Goal: Task Accomplishment & Management: Use online tool/utility

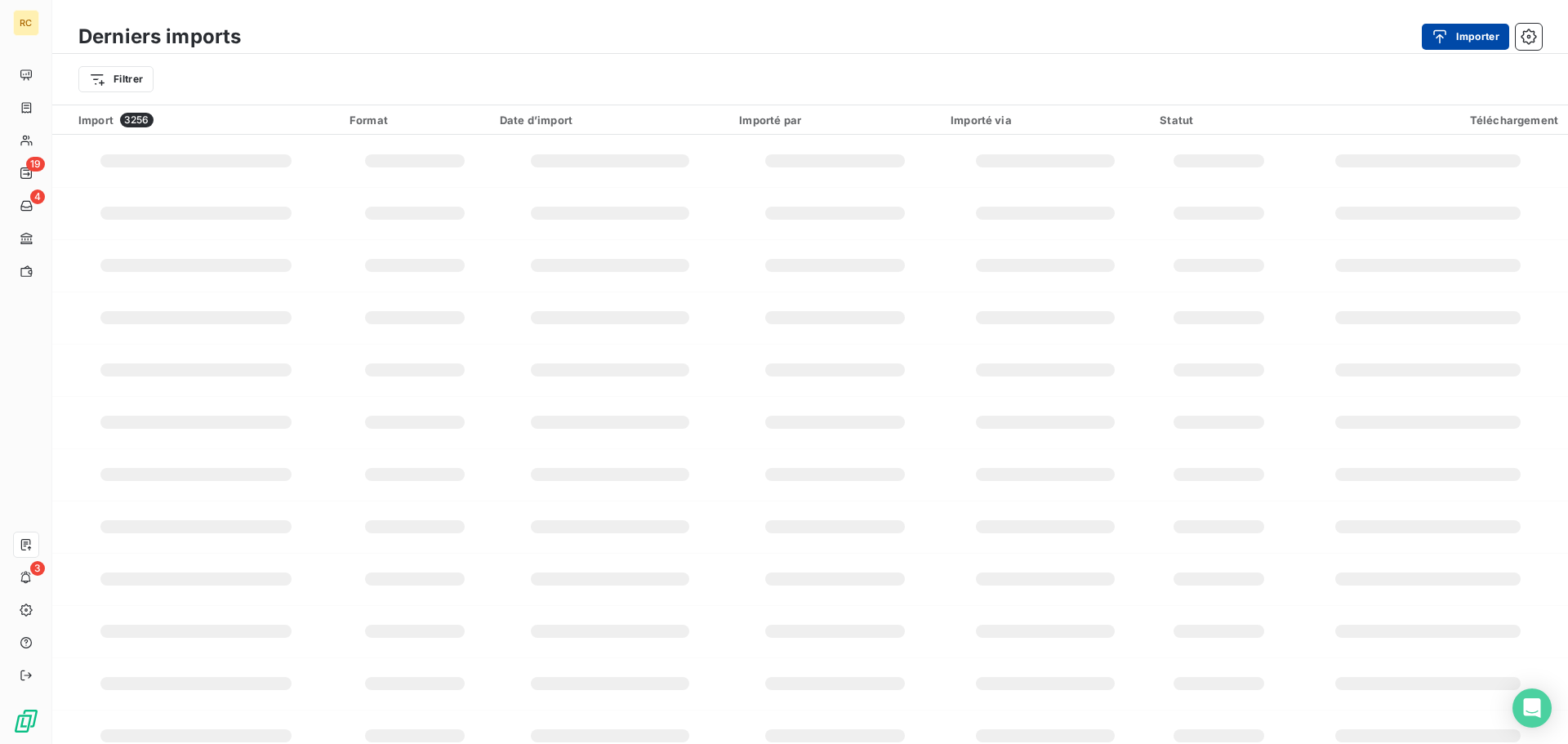
click at [1461, 35] on button "Importer" at bounding box center [1466, 36] width 88 height 26
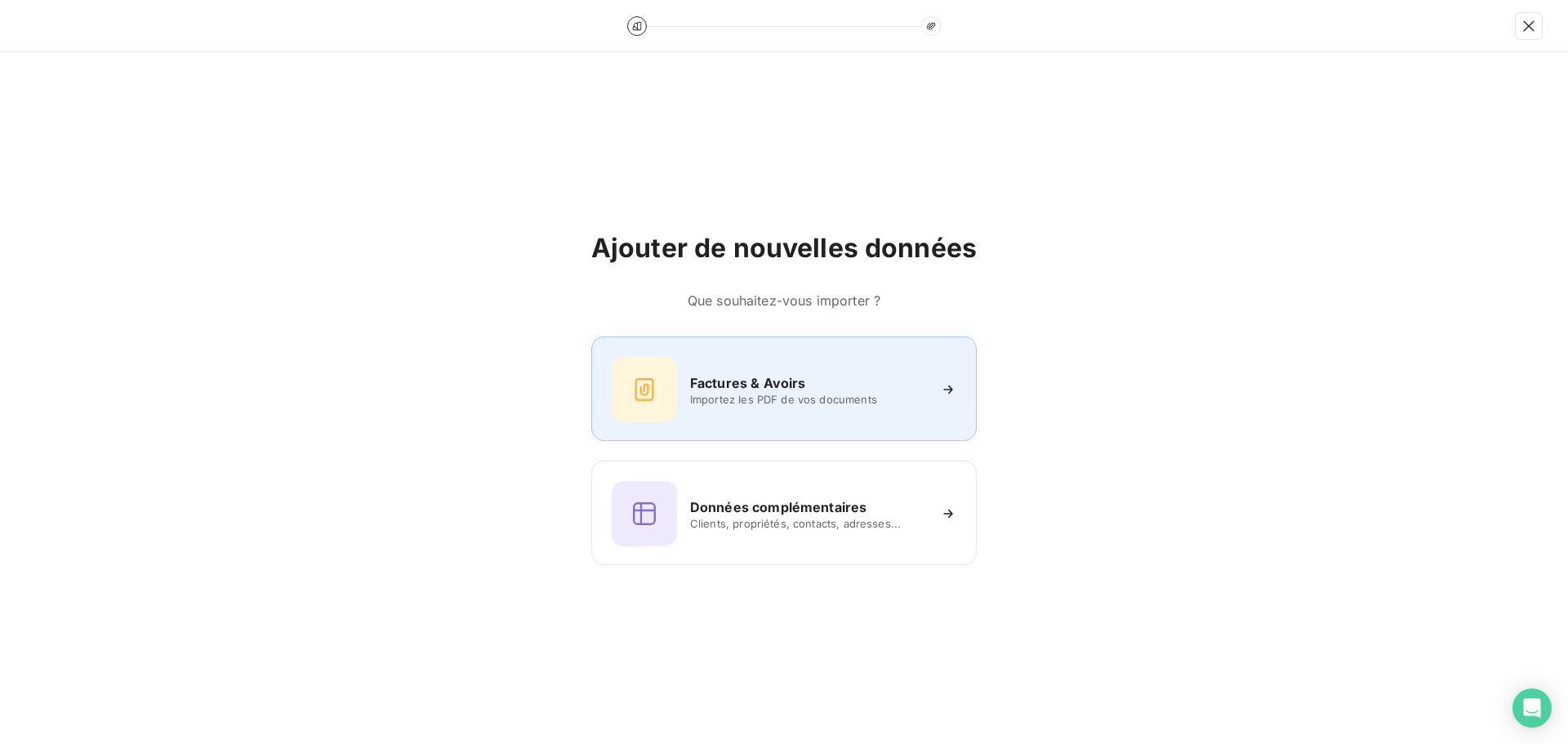
click at [709, 408] on div "Factures & Avoirs Importez les PDF de vos documents" at bounding box center [784, 390] width 345 height 65
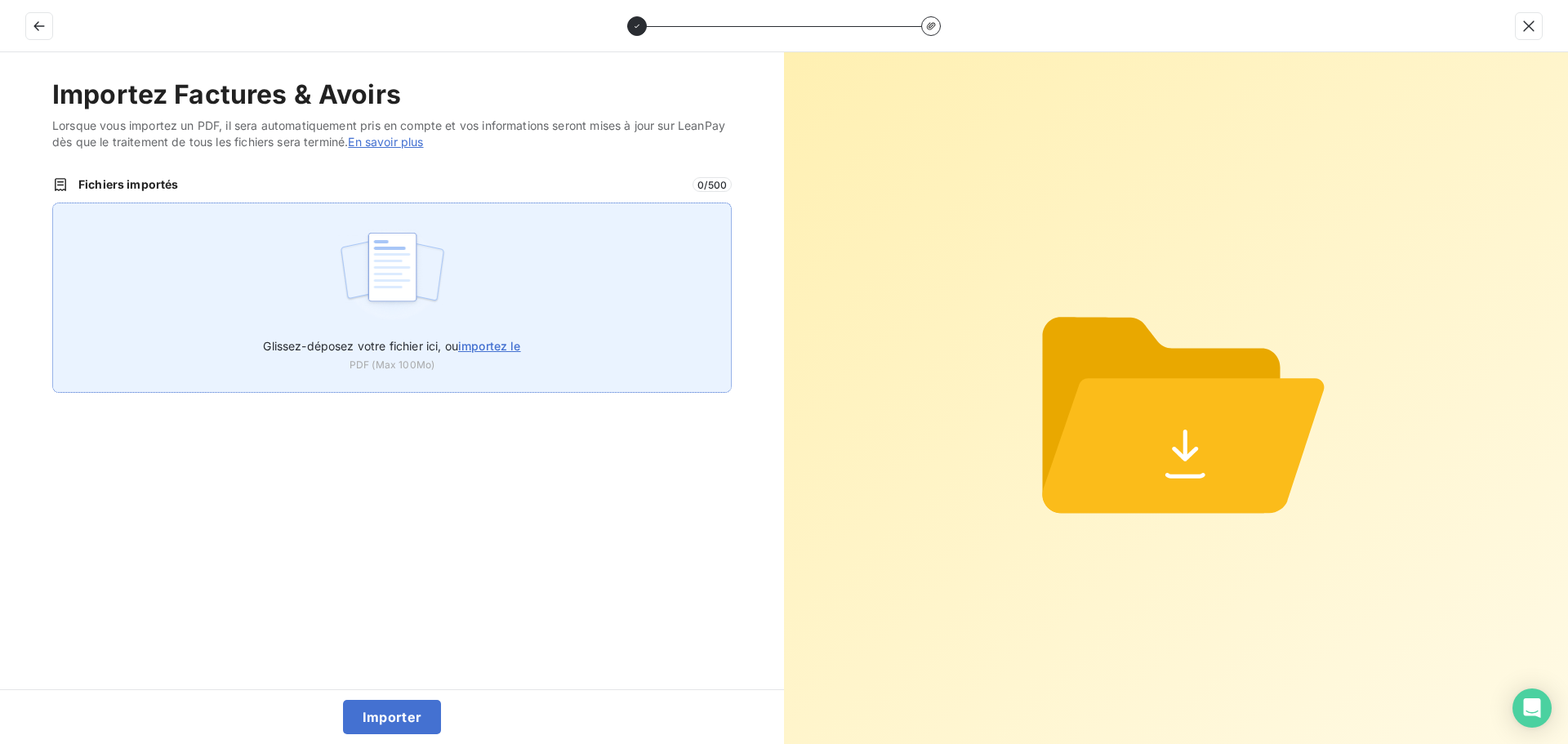
click at [374, 356] on label "Glissez-déposez votre fichier ici, ou importez le" at bounding box center [391, 343] width 257 height 30
click at [53, 204] on input "Glissez-déposez votre fichier ici, ou importez le" at bounding box center [52, 203] width 1 height 1
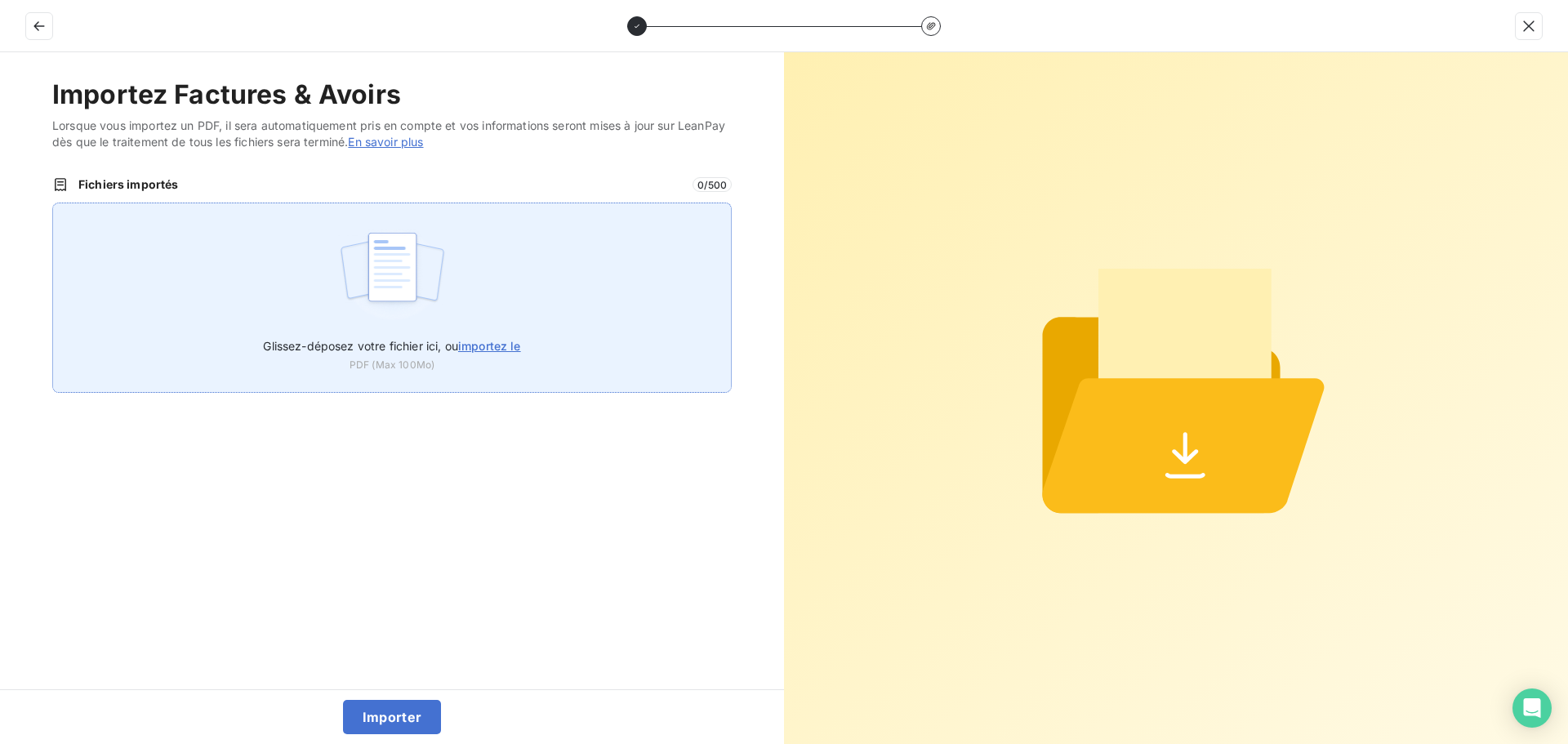
type input "C:\fakepath\FC38769.pdf"
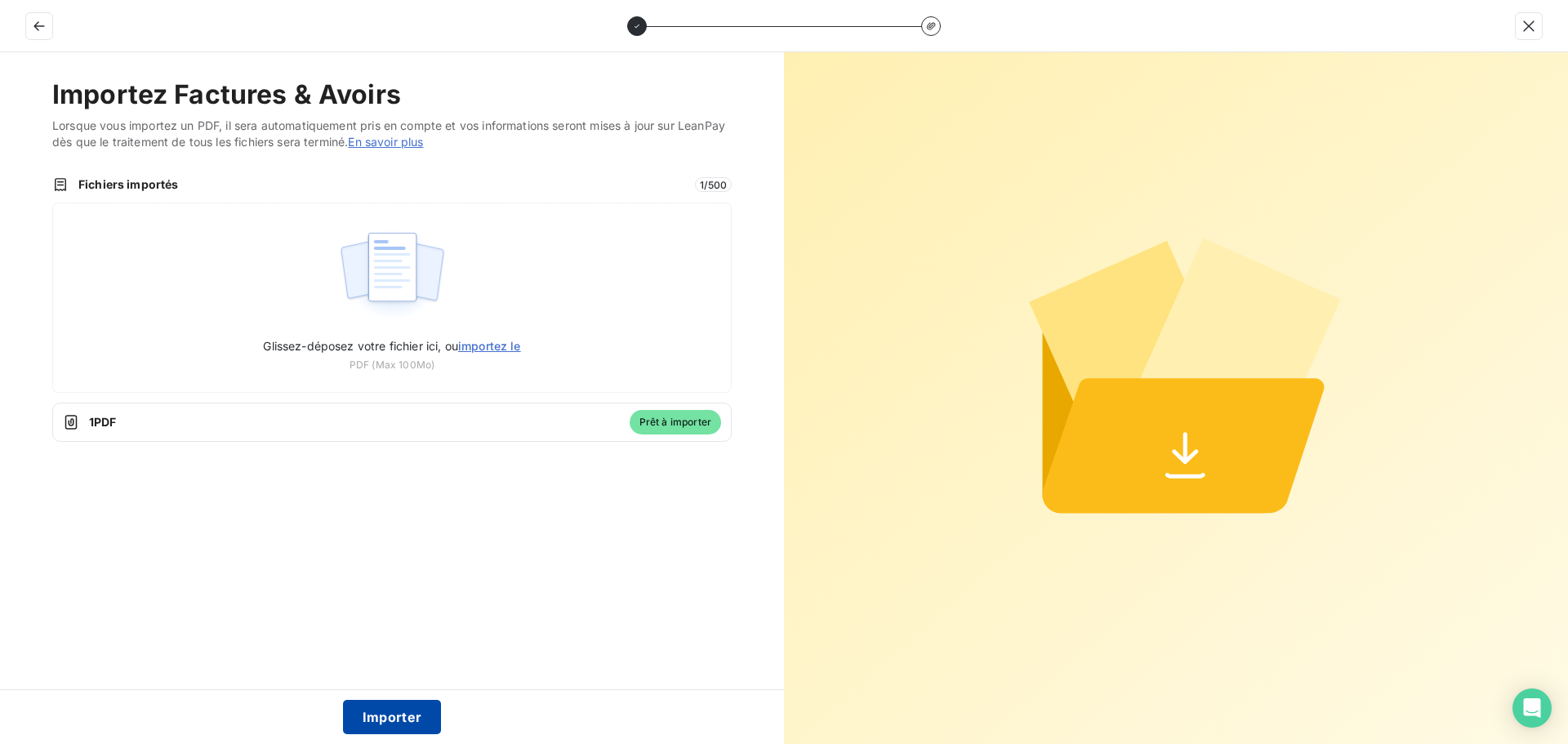
click at [408, 711] on button "Importer" at bounding box center [392, 717] width 99 height 35
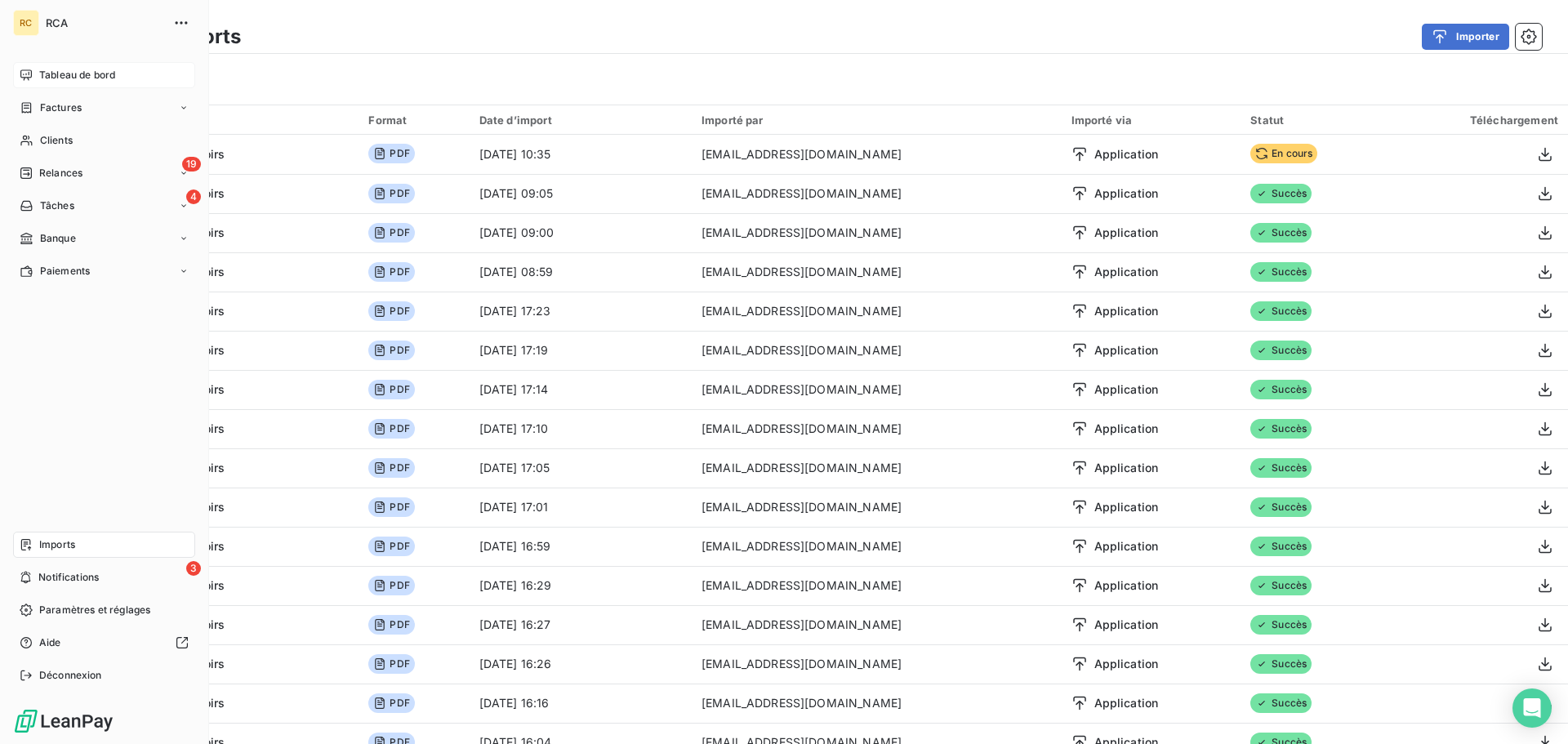
click at [83, 79] on span "Tableau de bord" at bounding box center [77, 76] width 76 height 15
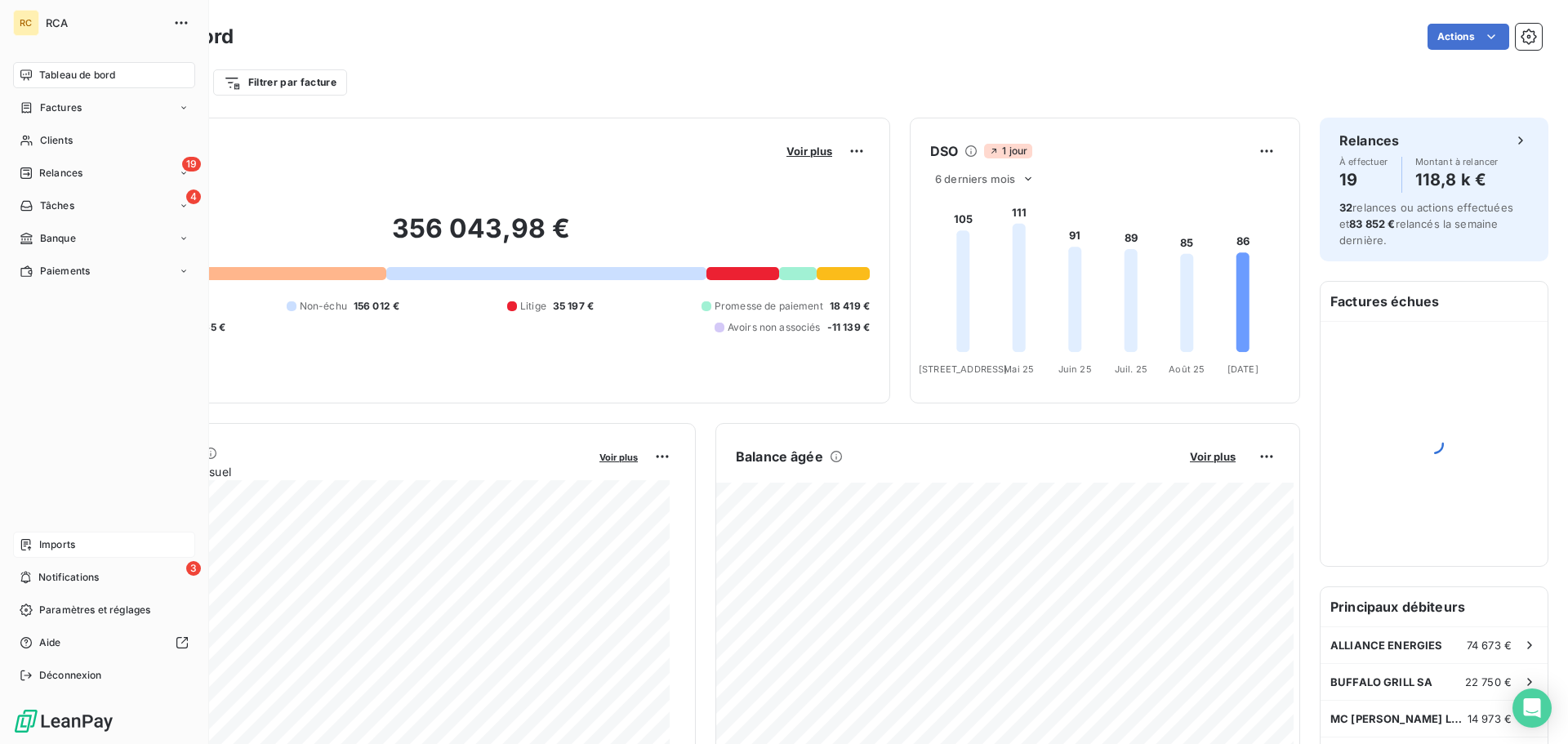
click at [63, 544] on span "Imports" at bounding box center [57, 545] width 36 height 15
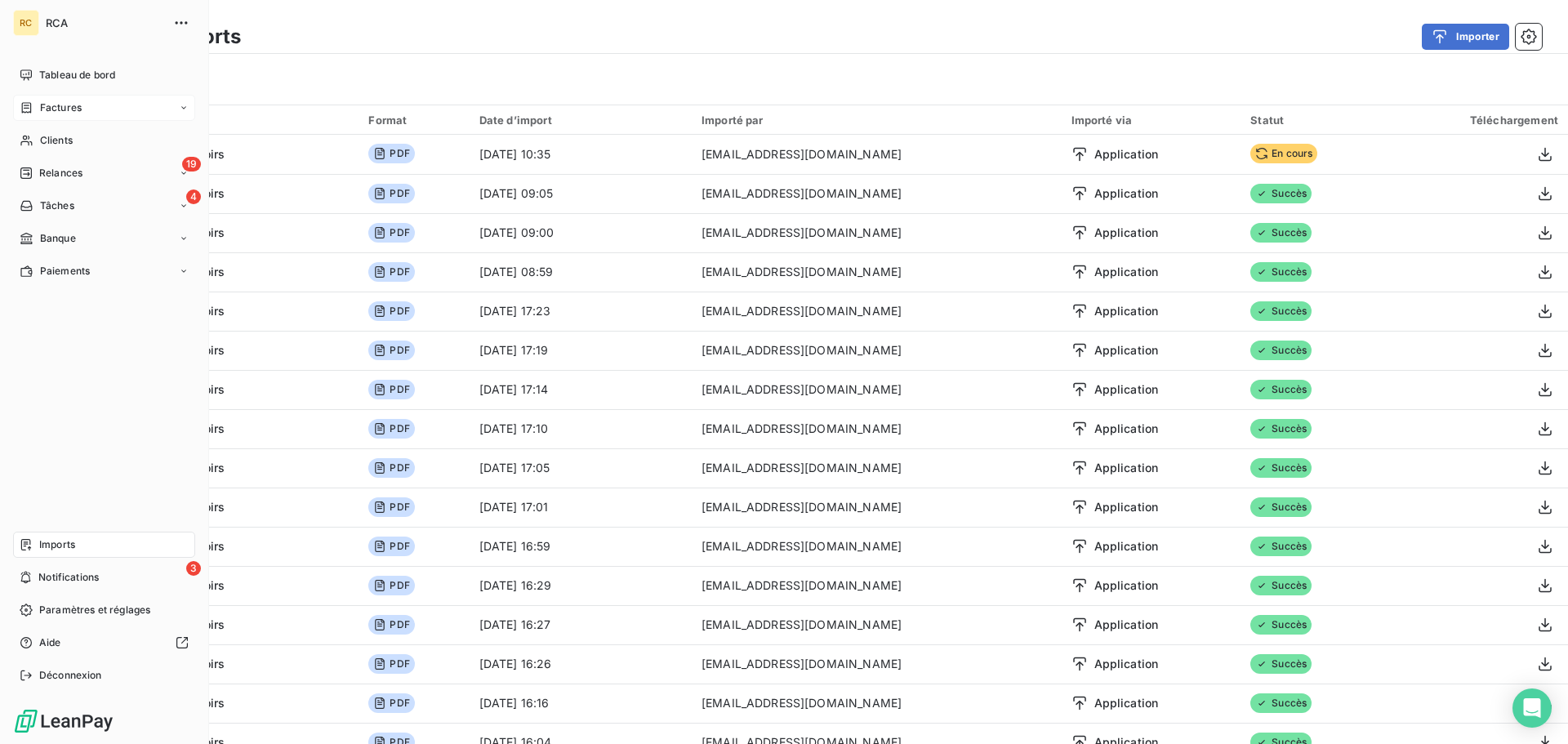
click at [61, 107] on span "Factures" at bounding box center [61, 108] width 42 height 15
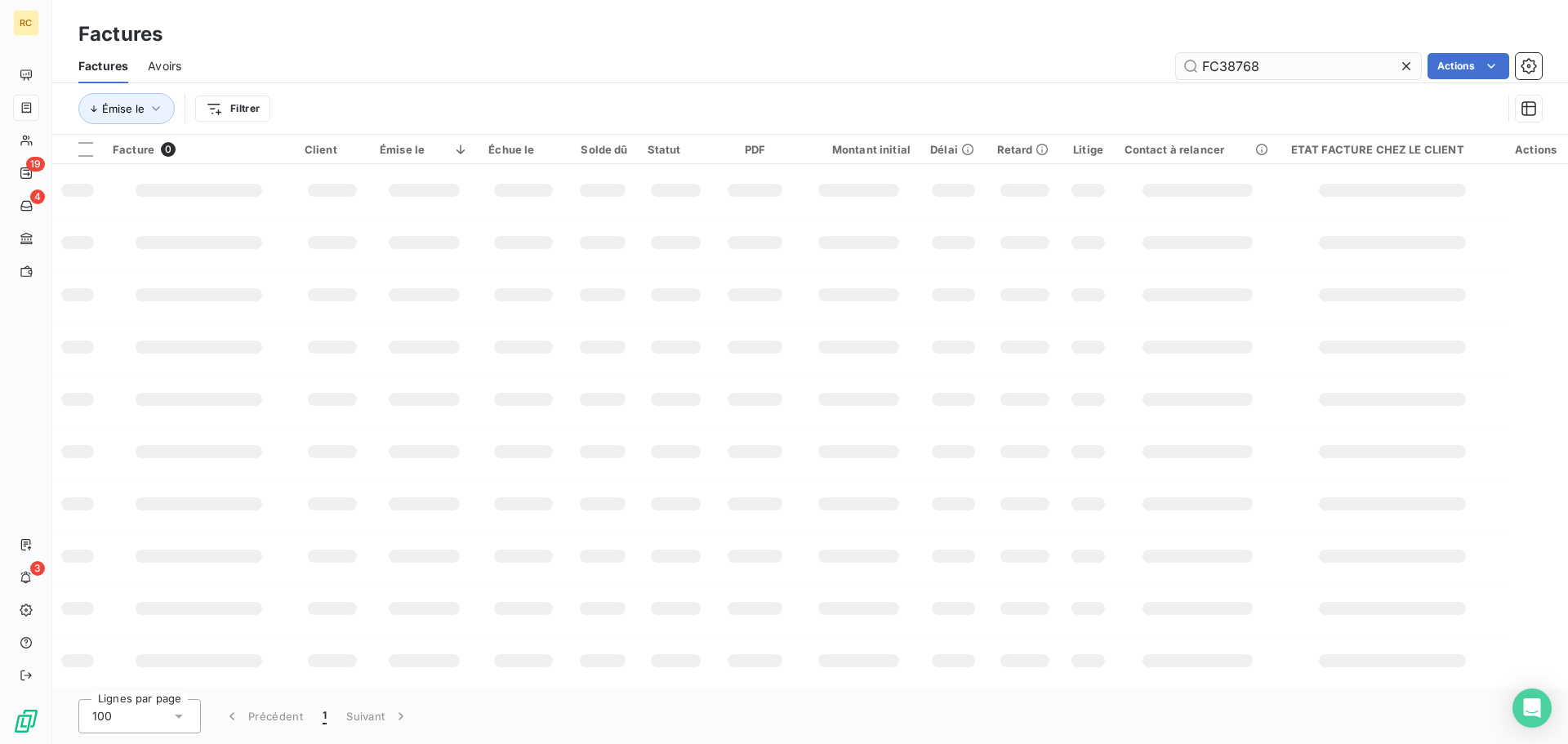
click at [1313, 70] on input "FC38768" at bounding box center [1299, 66] width 245 height 26
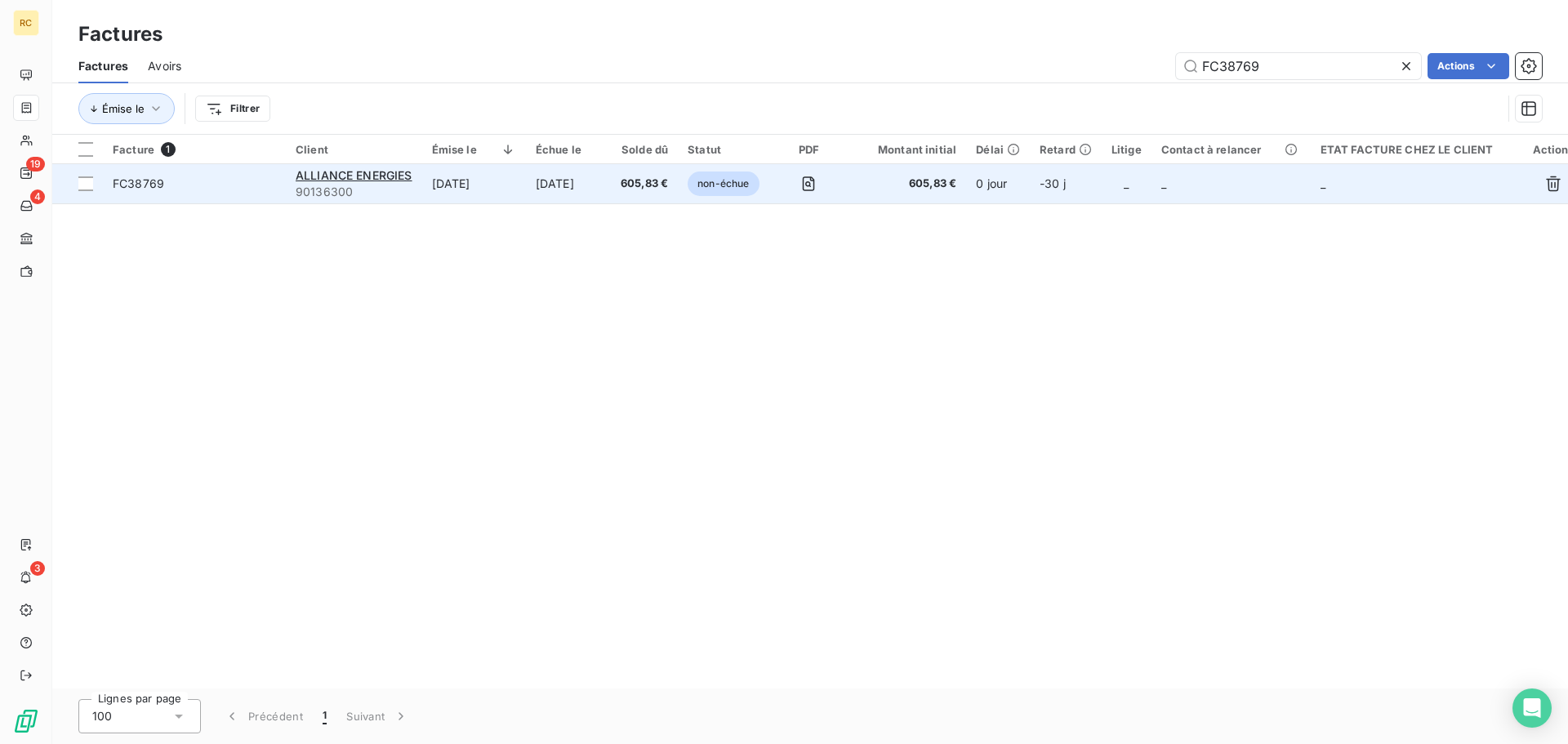
type input "FC38769"
click at [107, 187] on td "FC38769" at bounding box center [194, 184] width 183 height 39
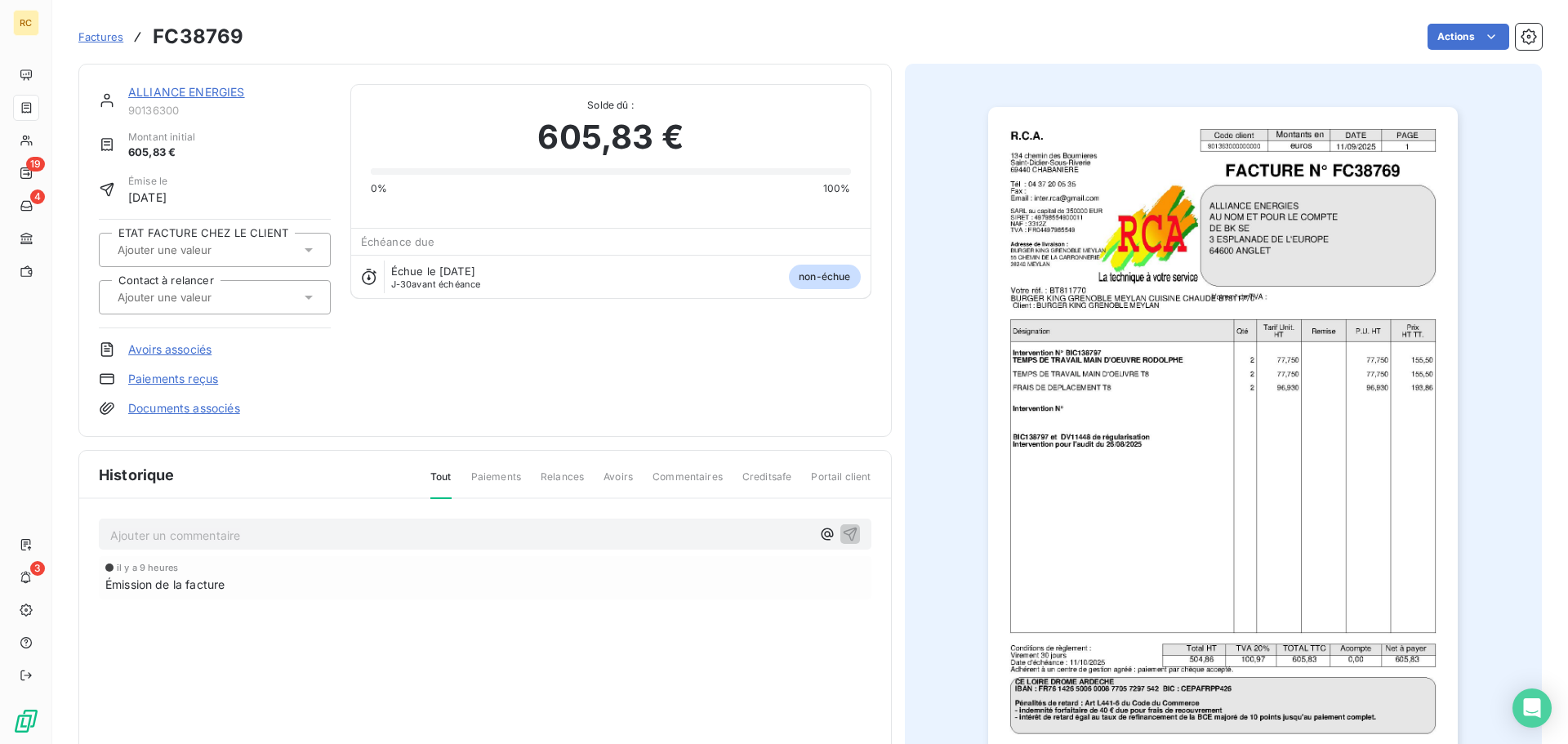
click at [156, 400] on link "Documents associés" at bounding box center [184, 408] width 112 height 16
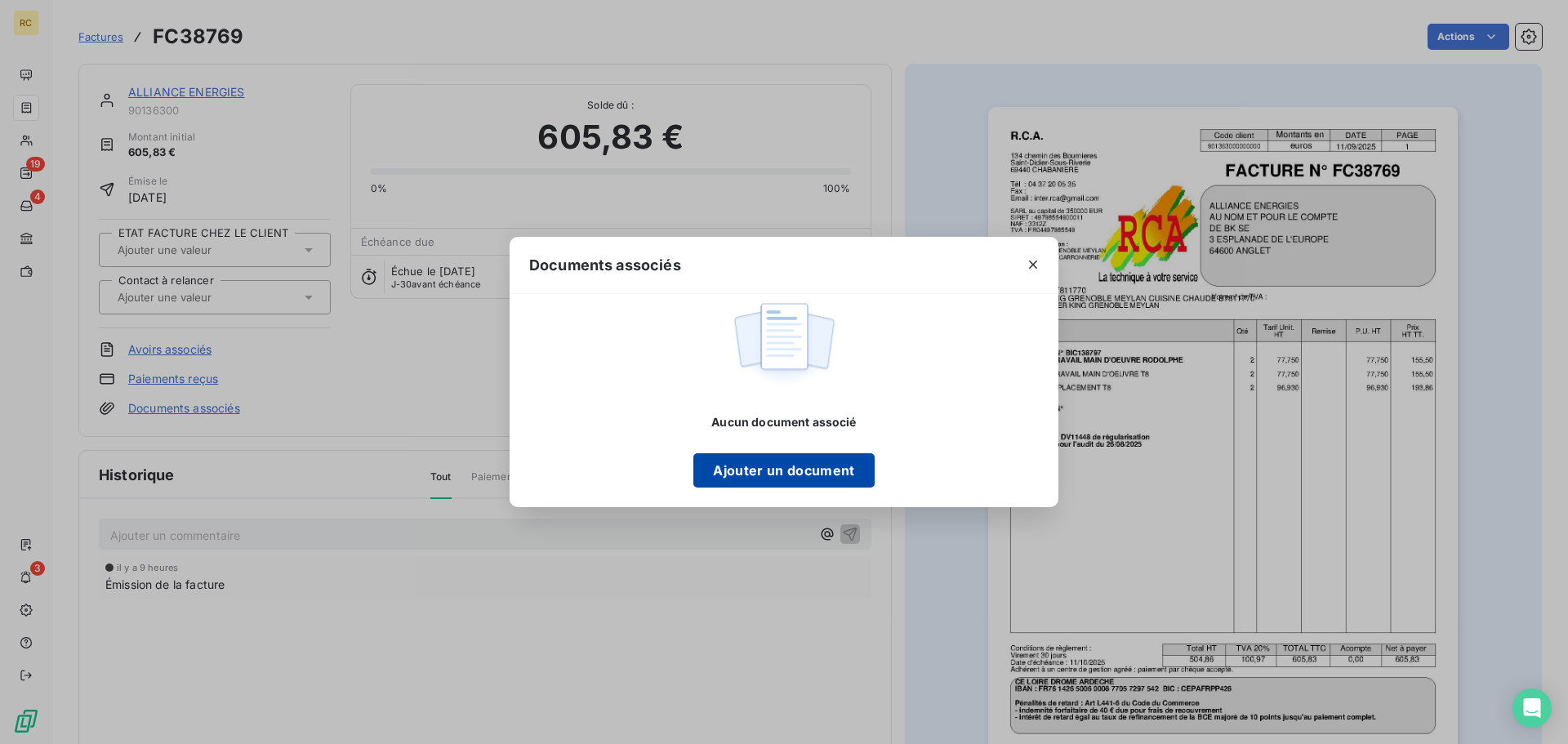
click at [770, 454] on button "Ajouter un document" at bounding box center [783, 470] width 180 height 35
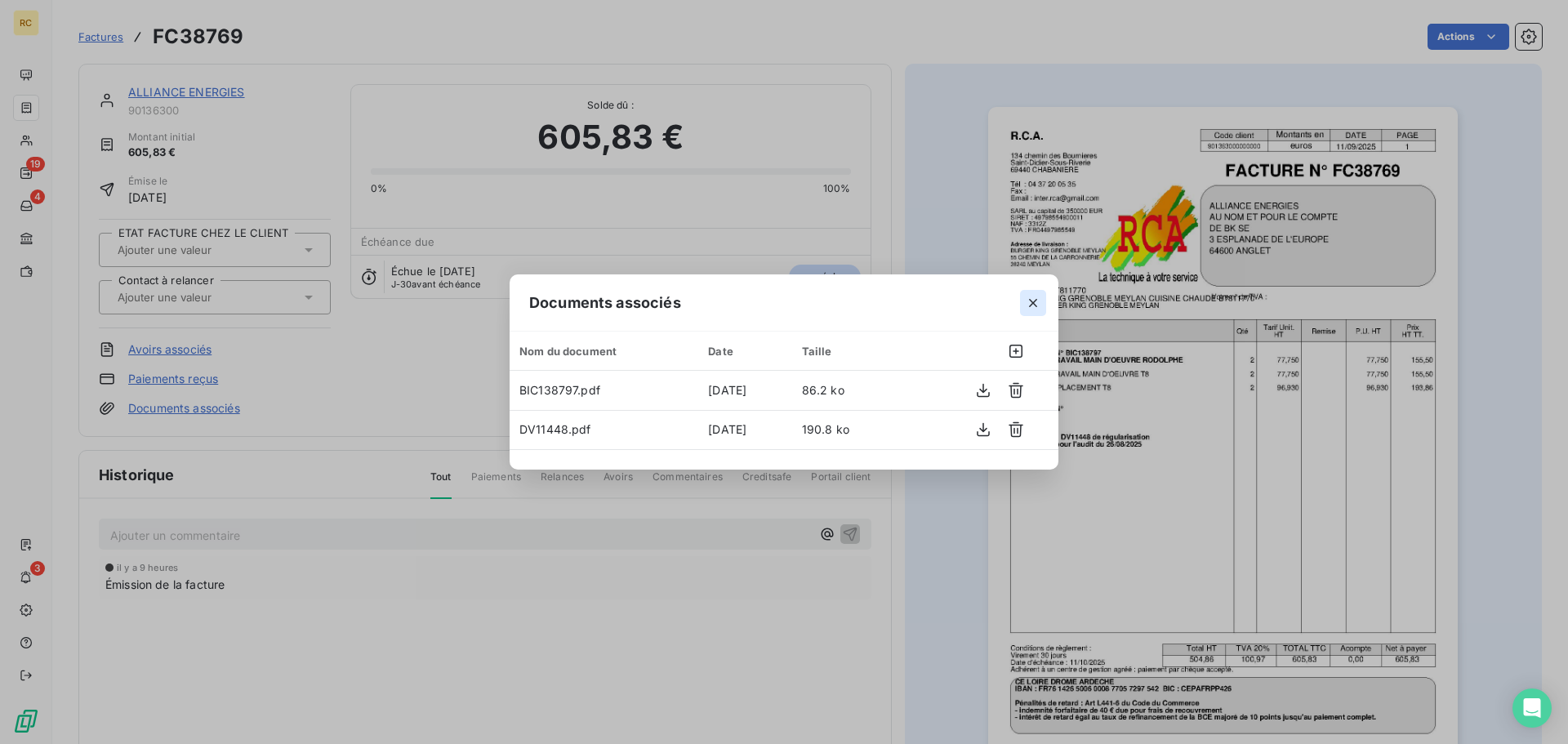
click at [1029, 306] on icon "button" at bounding box center [1033, 303] width 16 height 16
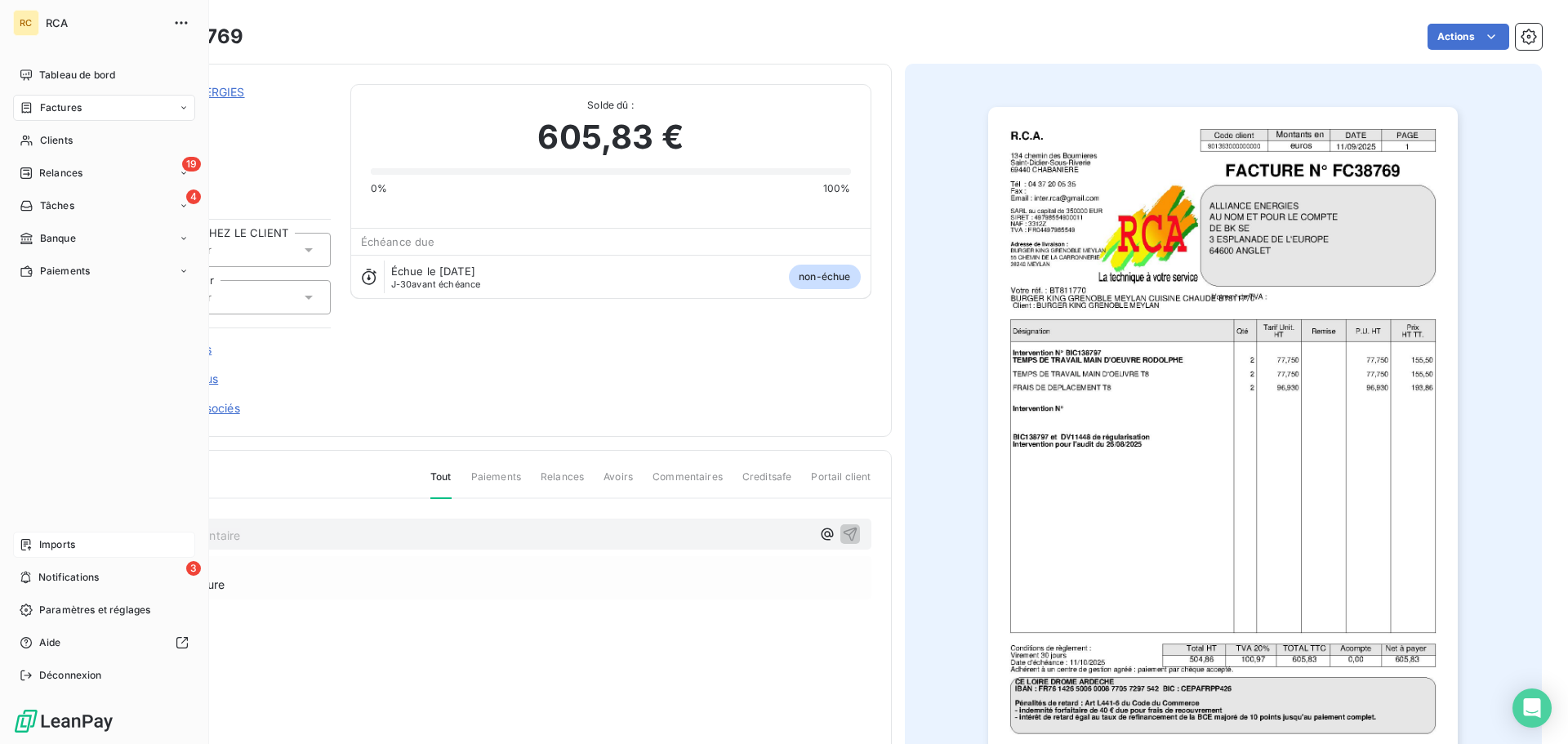
click at [53, 549] on span "Imports" at bounding box center [57, 545] width 36 height 15
